Goal: Task Accomplishment & Management: Manage account settings

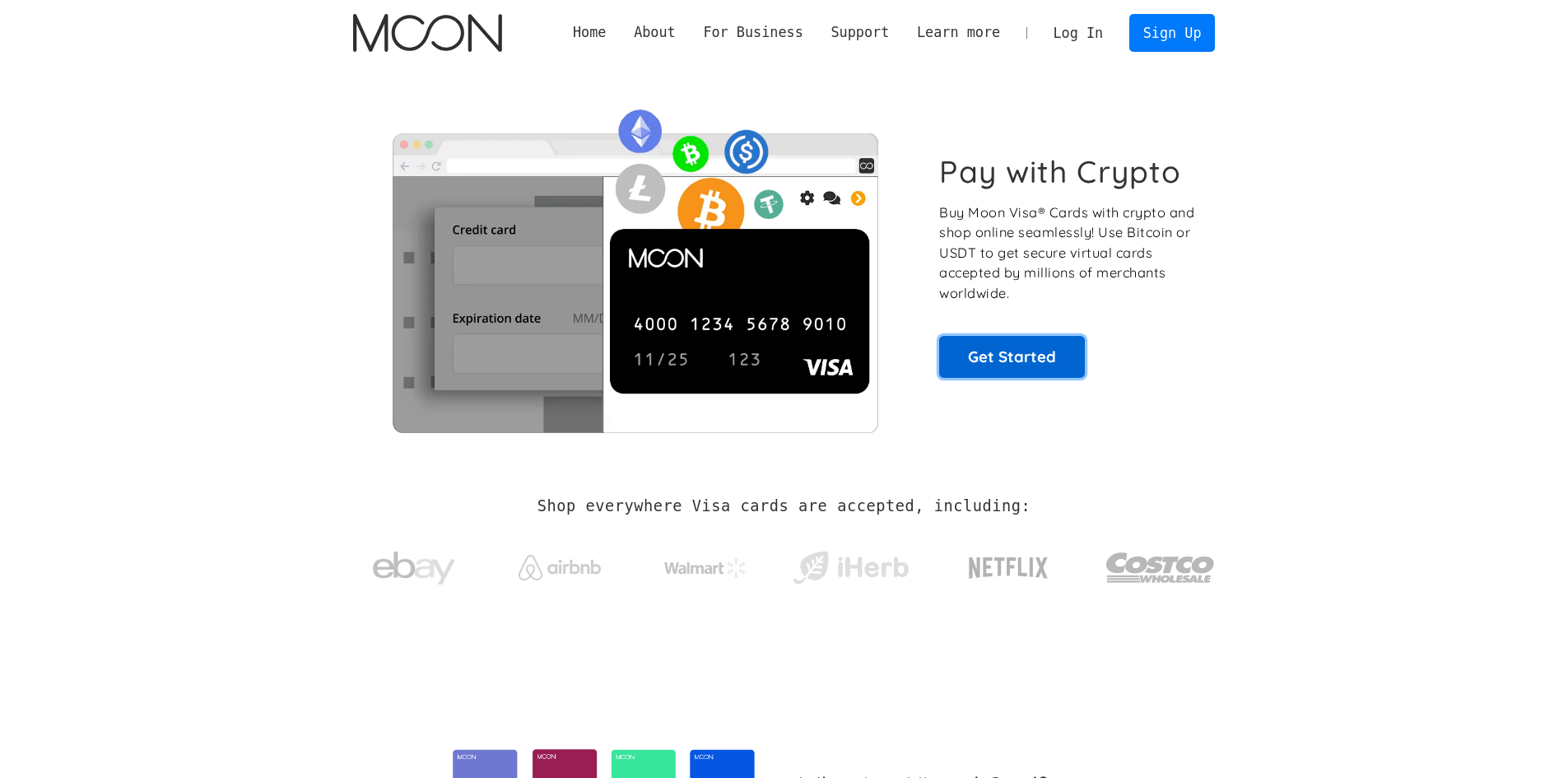
click at [945, 357] on link "Get Started" at bounding box center [1012, 356] width 146 height 41
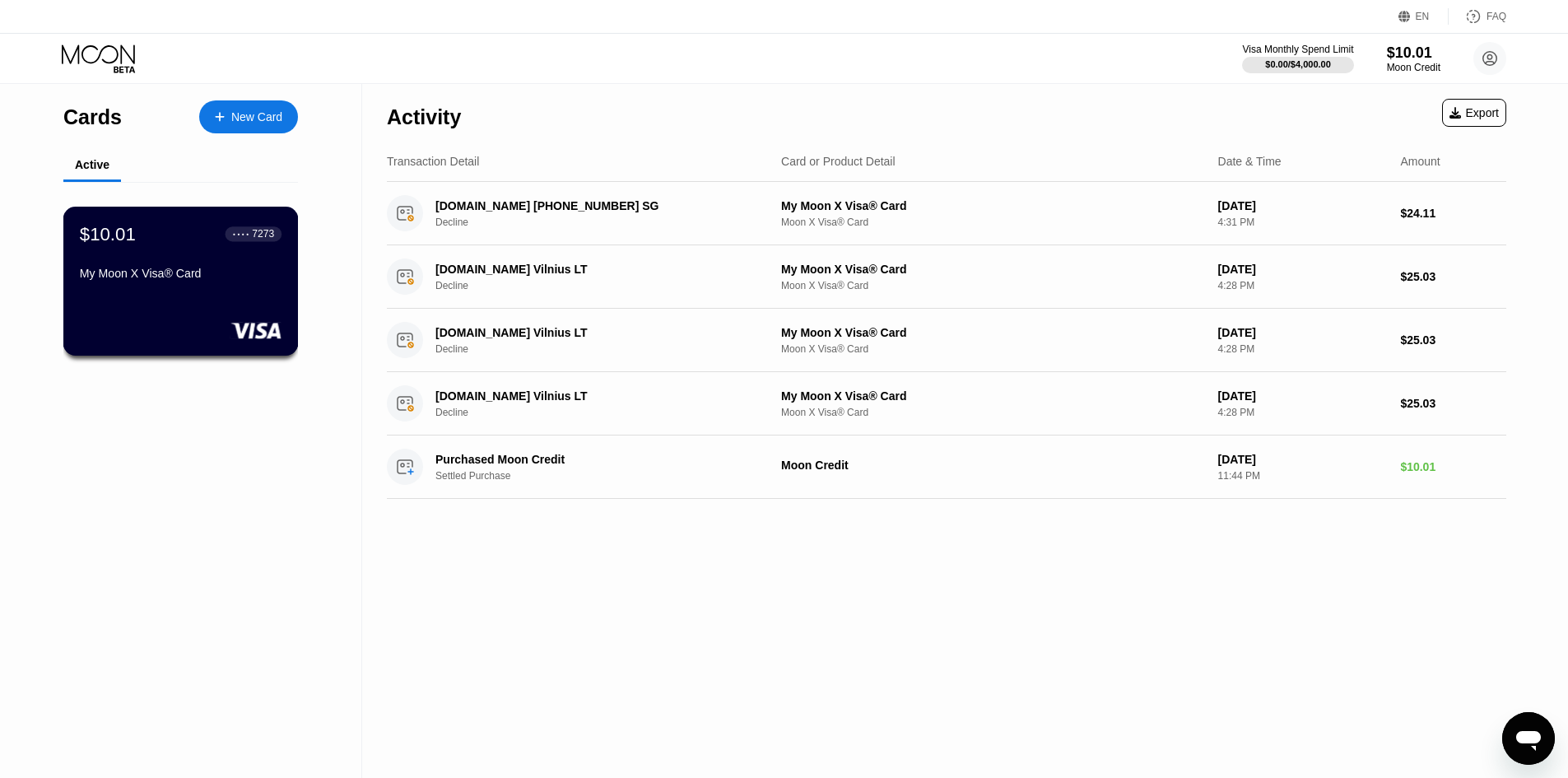
click at [201, 279] on div "My Moon X Visa® Card" at bounding box center [181, 274] width 202 height 13
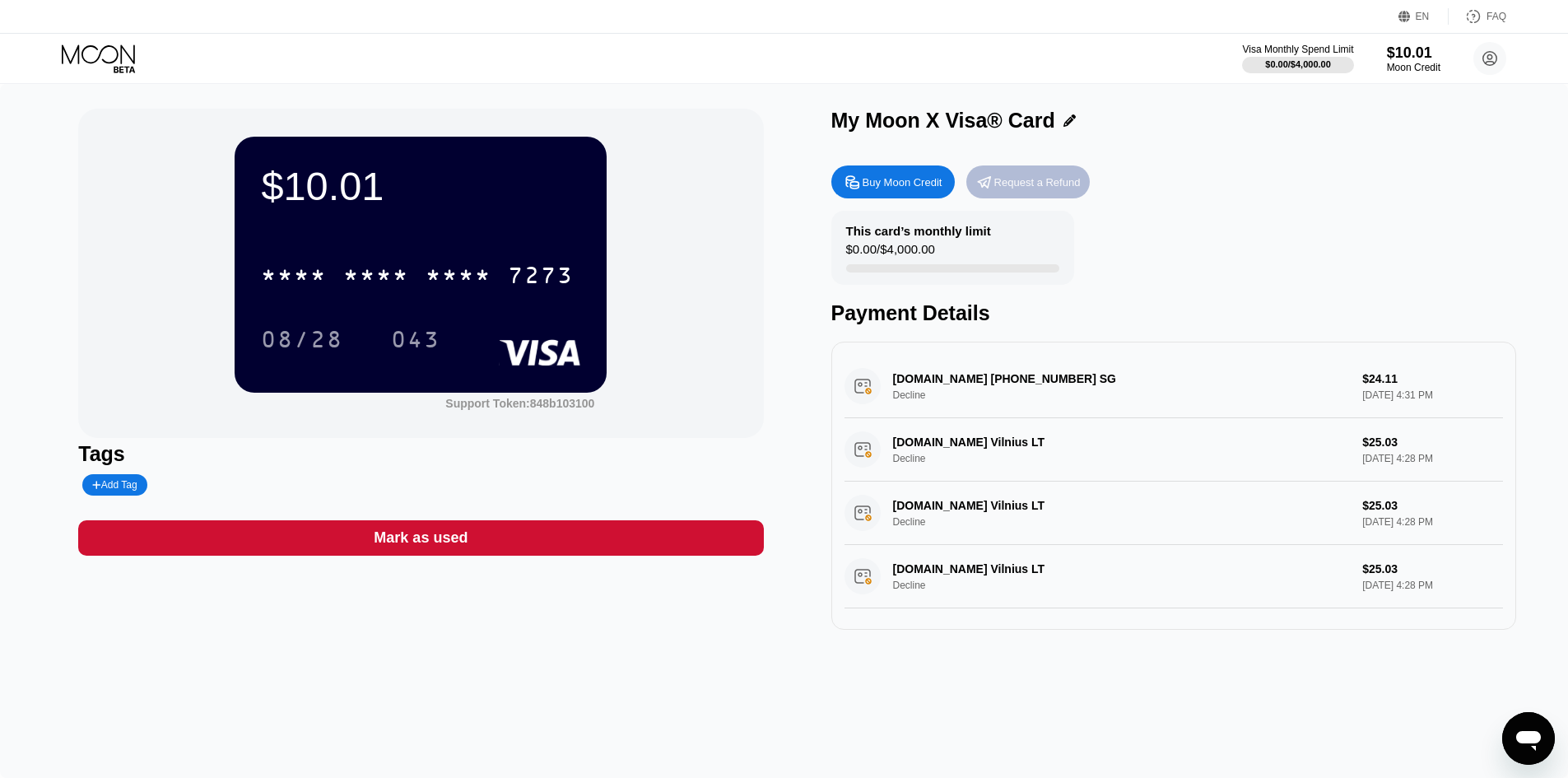
click at [1026, 188] on div "Request a Refund" at bounding box center [1037, 182] width 87 height 14
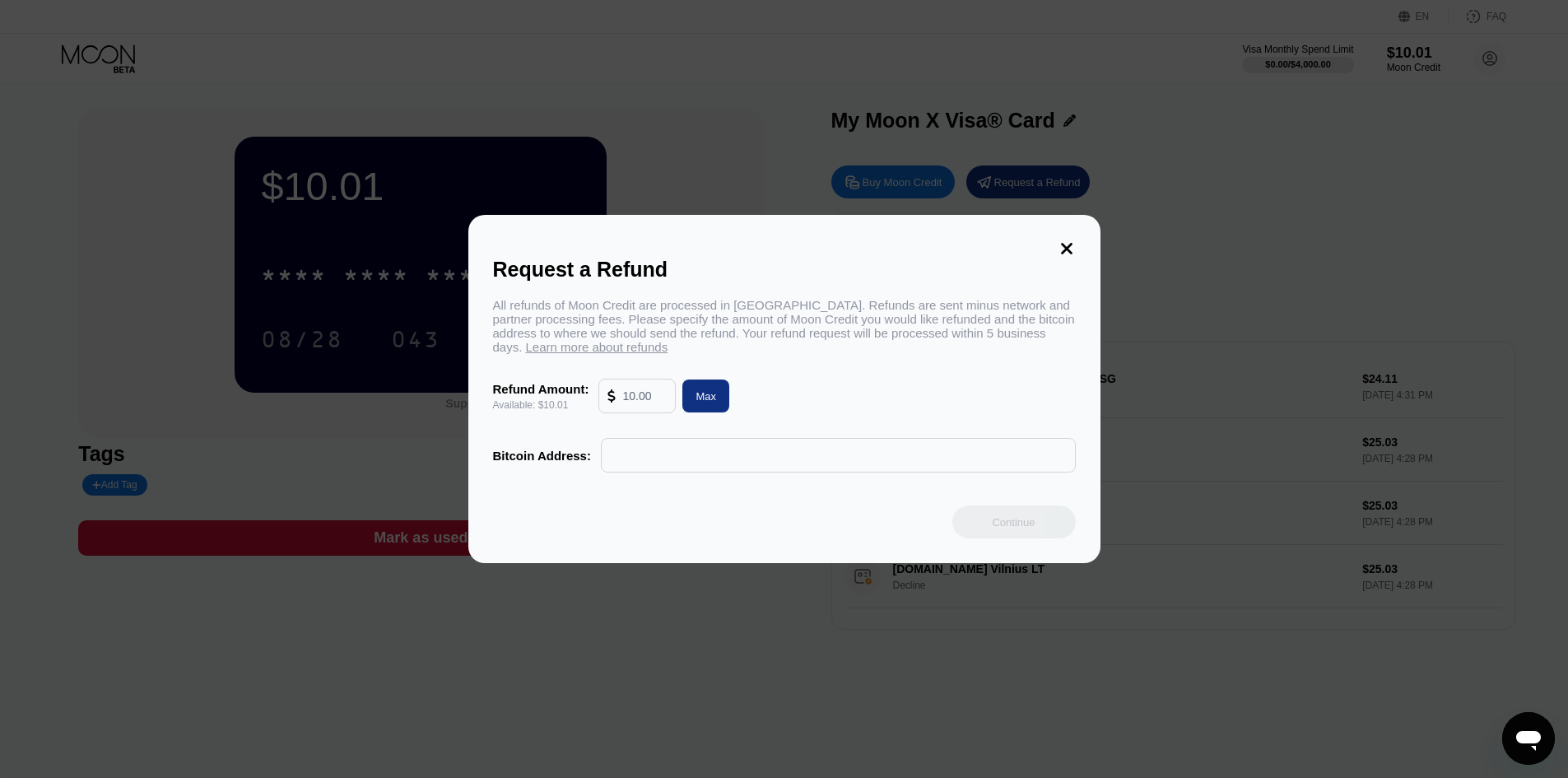
click at [694, 413] on div "Max" at bounding box center [706, 396] width 47 height 33
type input "10.01"
click at [696, 403] on div "Max" at bounding box center [705, 397] width 20 height 14
click at [668, 452] on input "text" at bounding box center [838, 455] width 457 height 33
click at [630, 301] on div "All refunds of Moon Credit are processed in Bitcoin. Refunds are sent minus net…" at bounding box center [784, 326] width 582 height 56
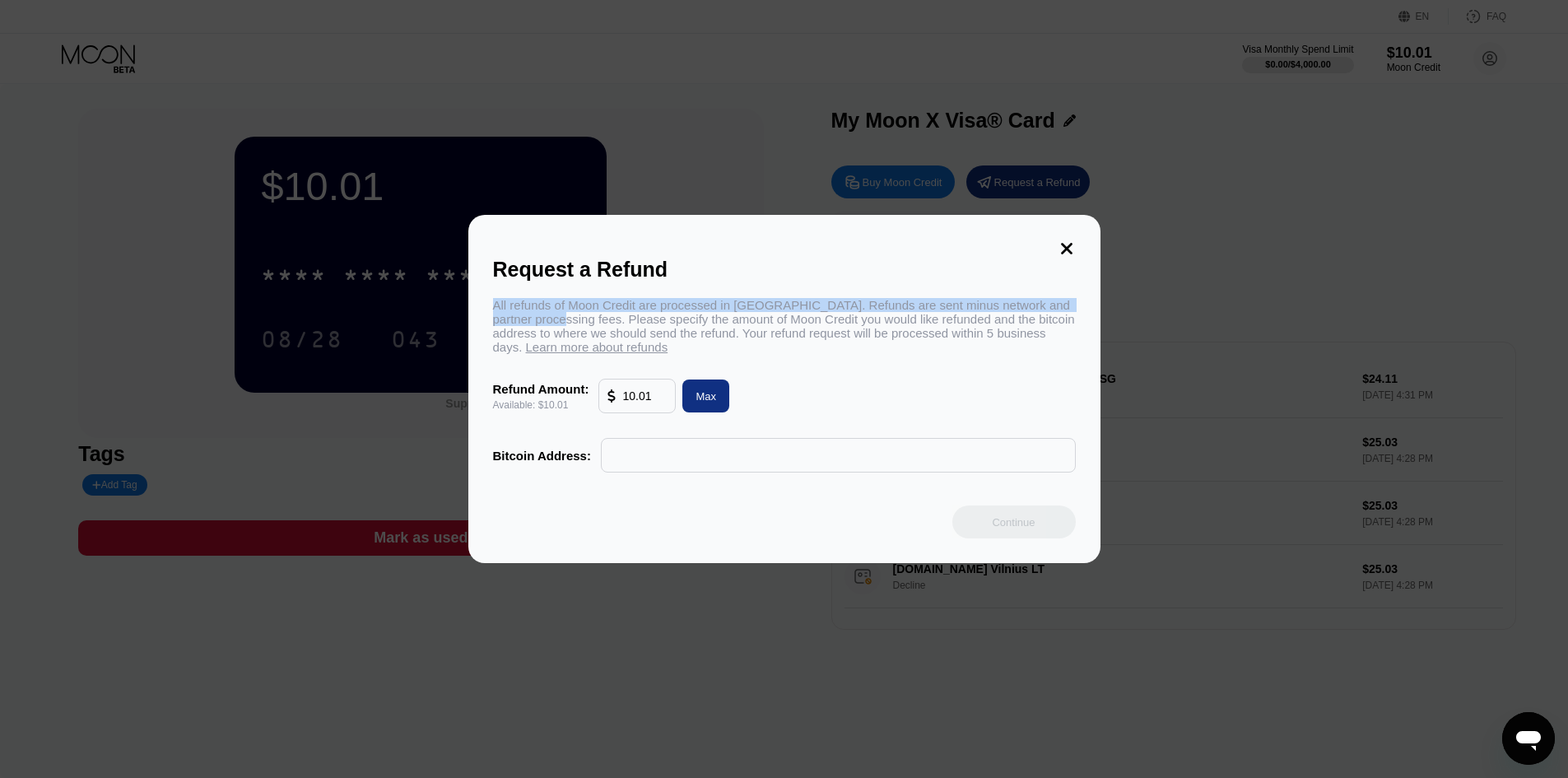
drag, startPoint x: 497, startPoint y: 300, endPoint x: 577, endPoint y: 325, distance: 83.8
click at [577, 325] on div "All refunds of Moon Credit are processed in Bitcoin. Refunds are sent minus net…" at bounding box center [784, 326] width 582 height 56
copy div "All refunds of Moon Credit are processed in Bitcoin. Refunds are sent minus net…"
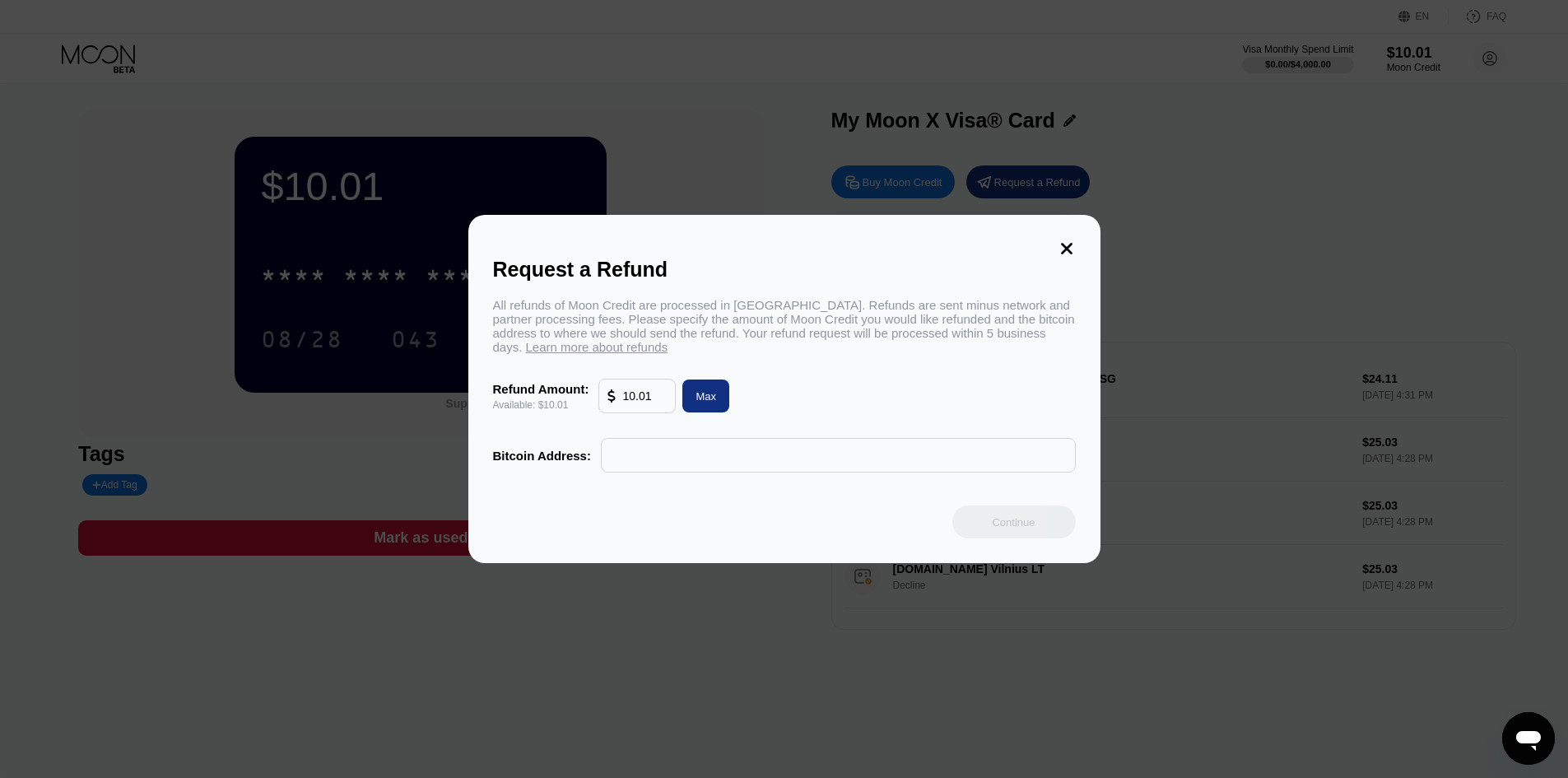
click at [728, 317] on div "All refunds of Moon Credit are processed in Bitcoin. Refunds are sent minus net…" at bounding box center [784, 326] width 582 height 56
drag, startPoint x: 579, startPoint y: 318, endPoint x: 757, endPoint y: 327, distance: 178.2
click at [726, 327] on div "All refunds of Moon Credit are processed in Bitcoin. Refunds are sent minus net…" at bounding box center [784, 326] width 582 height 56
click at [759, 327] on div "All refunds of Moon Credit are processed in Bitcoin. Refunds are sent minus net…" at bounding box center [784, 326] width 582 height 56
drag, startPoint x: 875, startPoint y: 342, endPoint x: 912, endPoint y: 342, distance: 37.0
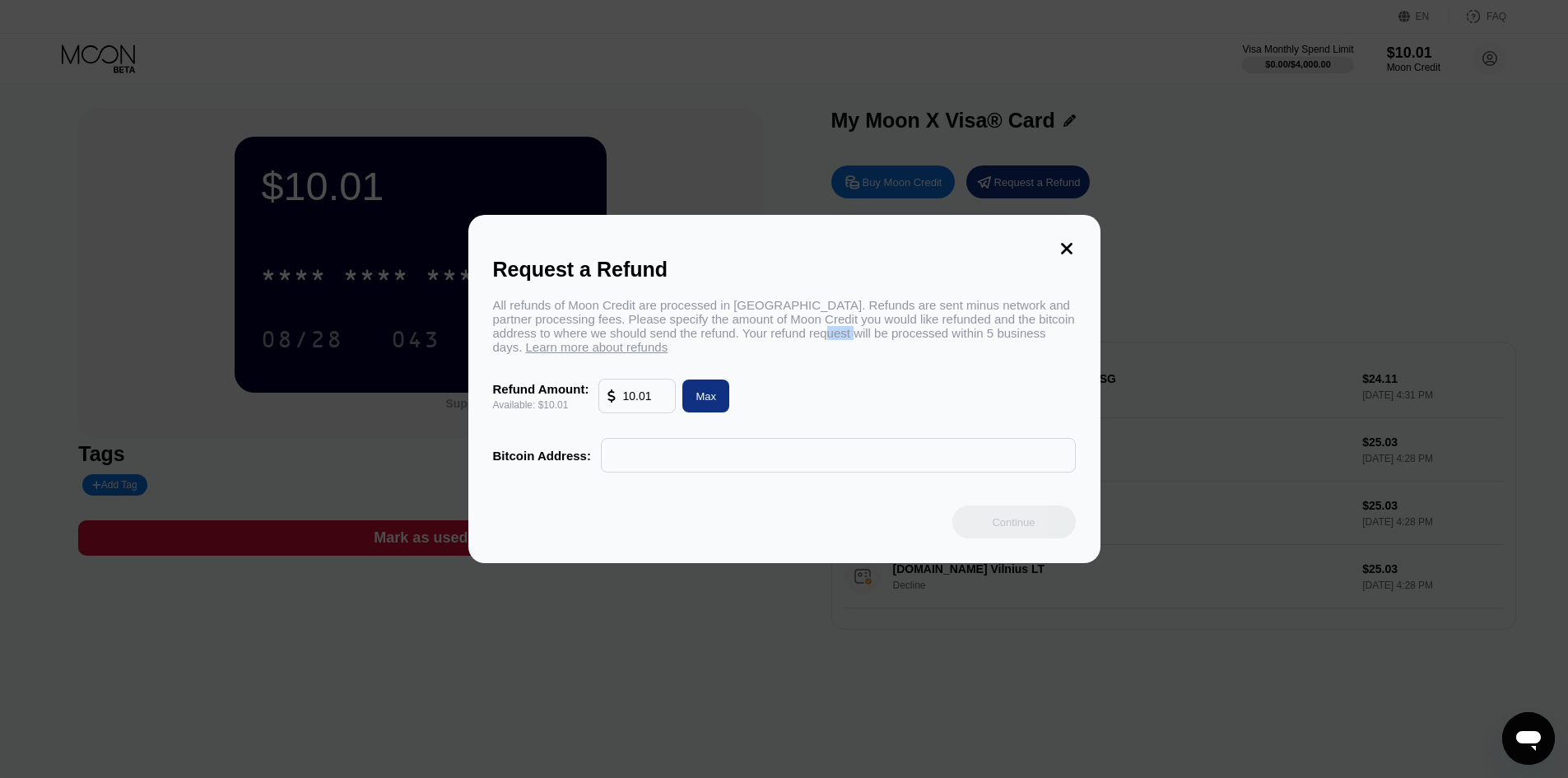
click at [902, 342] on div "All refunds of Moon Credit are processed in Bitcoin. Refunds are sent minus net…" at bounding box center [784, 326] width 582 height 56
drag, startPoint x: 917, startPoint y: 343, endPoint x: 926, endPoint y: 348, distance: 10.3
click at [924, 346] on div "All refunds of Moon Credit are processed in Bitcoin. Refunds are sent minus net…" at bounding box center [784, 326] width 582 height 56
click at [844, 366] on div "All refunds of Moon Credit are processed in Bitcoin. Refunds are sent minus net…" at bounding box center [784, 385] width 582 height 174
